Goal: Check status: Check status

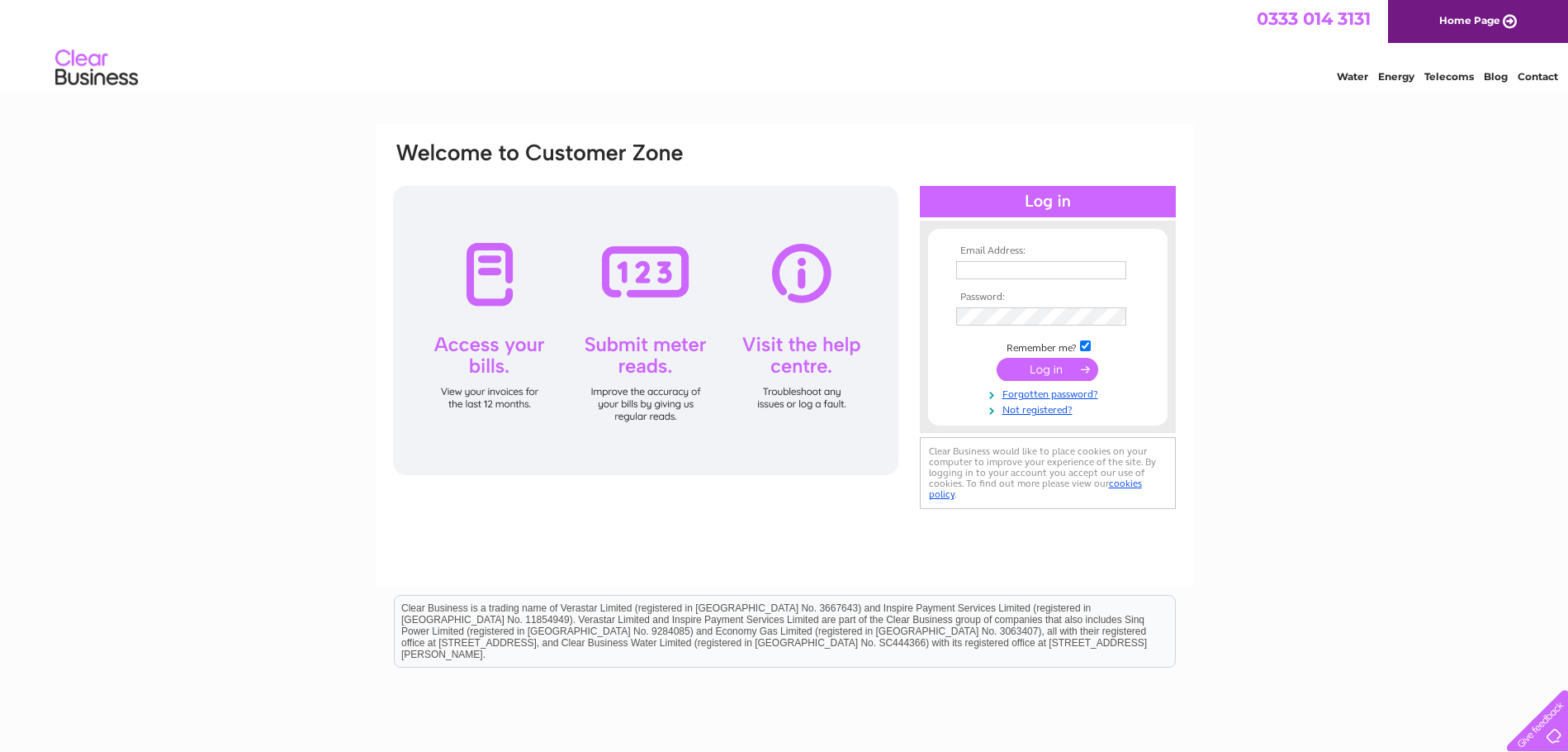
type input "[EMAIL_ADDRESS][DOMAIN_NAME]"
click at [1047, 368] on input "submit" at bounding box center [1047, 369] width 101 height 23
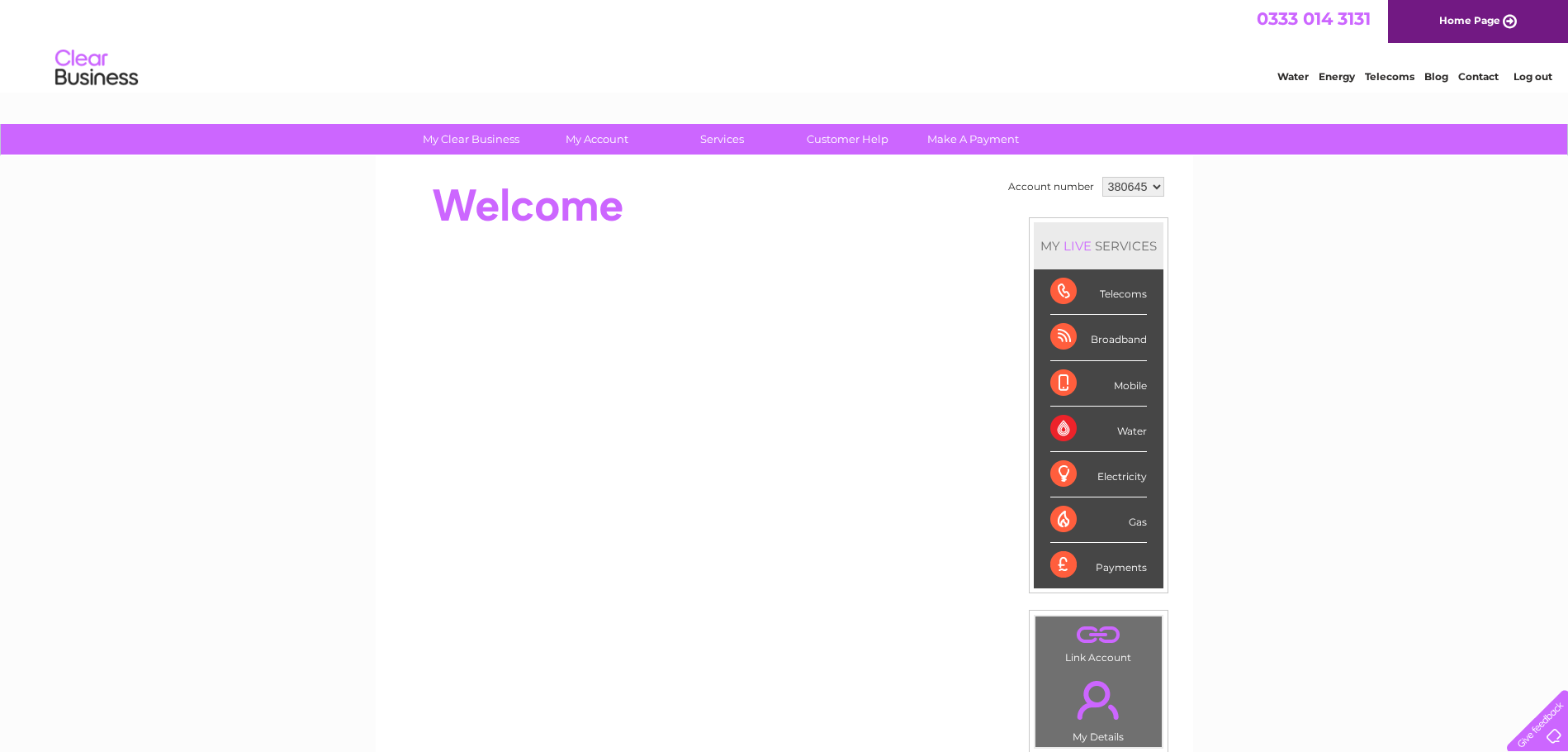
click at [1114, 297] on div "Telecoms" at bounding box center [1099, 291] width 96 height 46
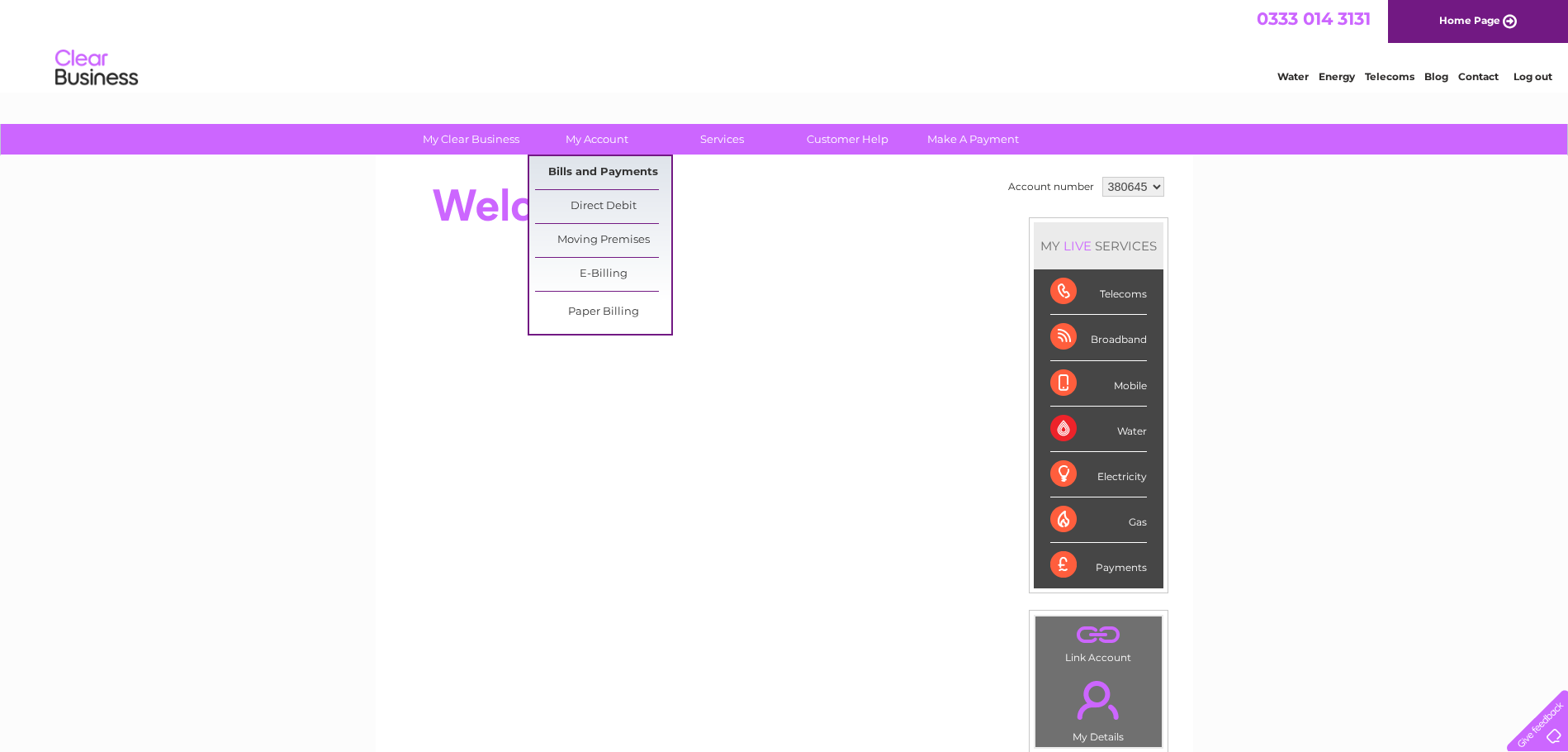
click at [581, 169] on link "Bills and Payments" at bounding box center [603, 172] width 136 height 33
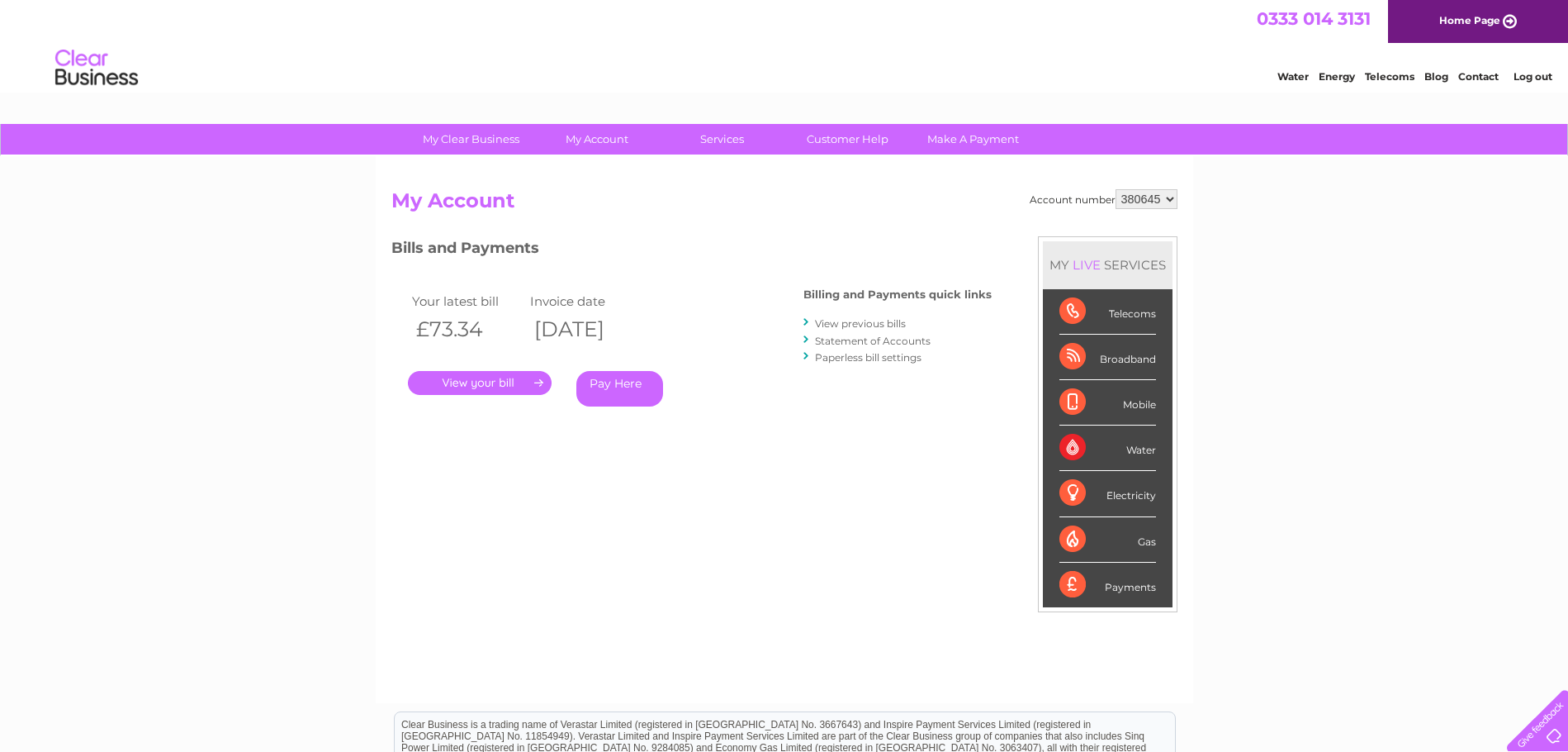
click at [500, 376] on link "." at bounding box center [480, 383] width 144 height 24
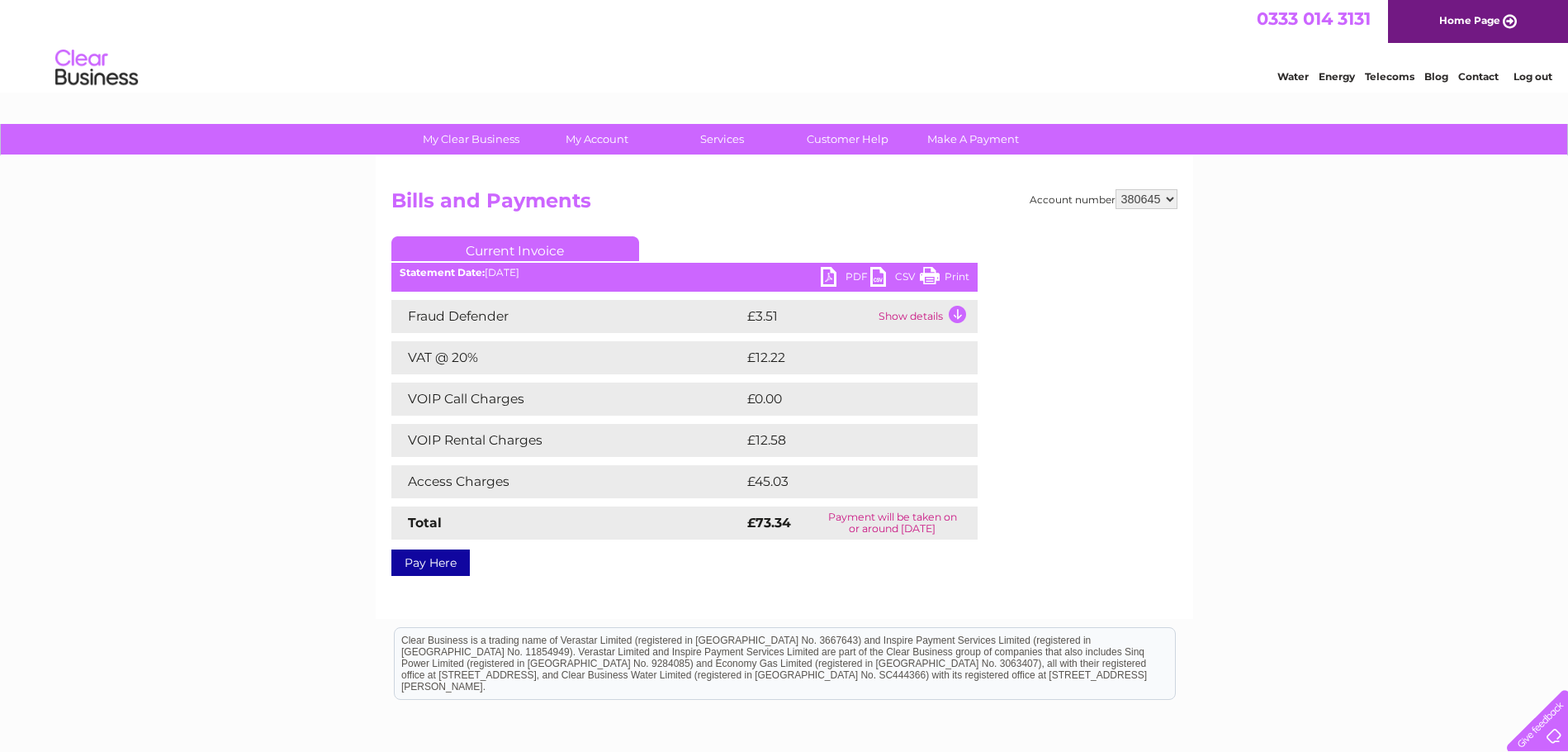
drag, startPoint x: 953, startPoint y: 277, endPoint x: 1213, endPoint y: 19, distance: 366.3
click at [953, 277] on link "Print" at bounding box center [945, 279] width 50 height 24
